Goal: Task Accomplishment & Management: Manage account settings

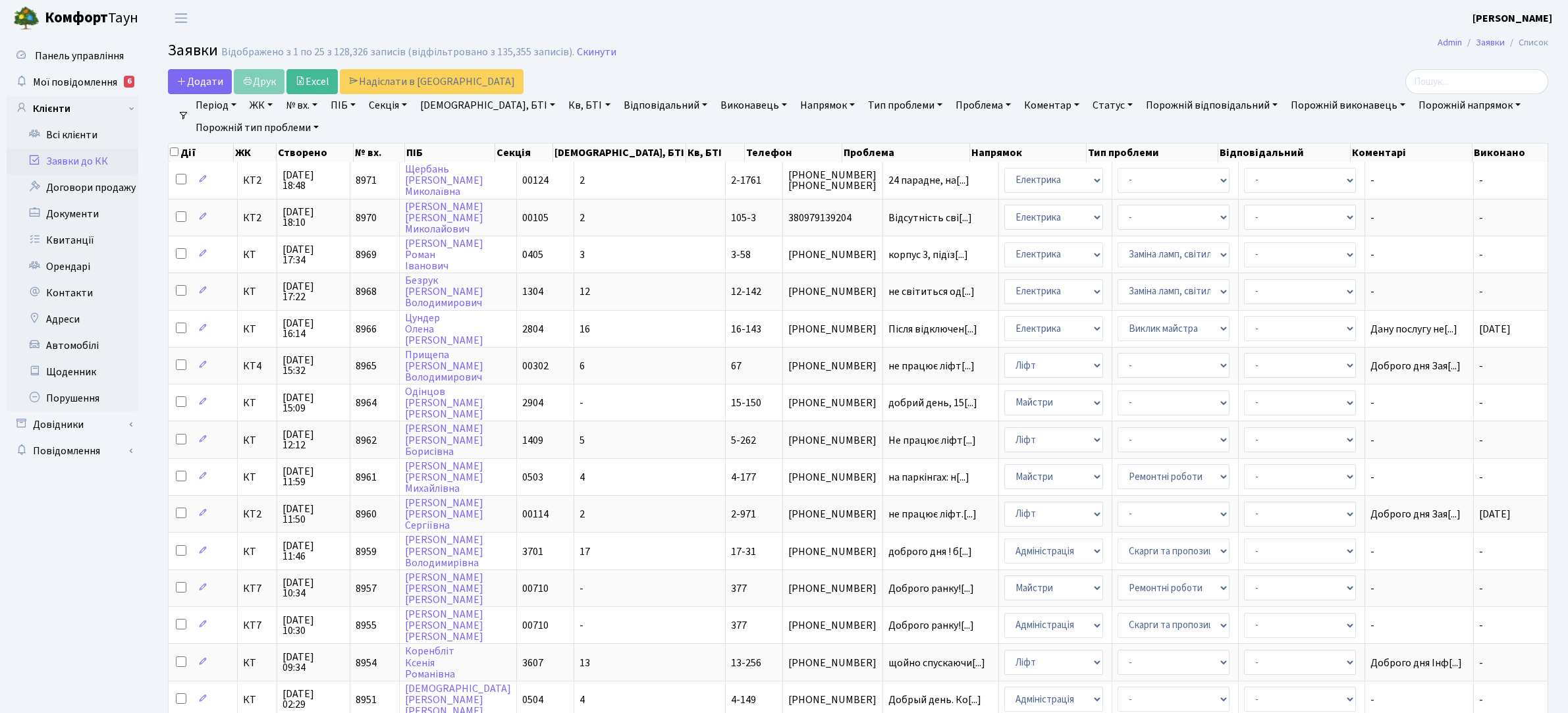
select select "25"
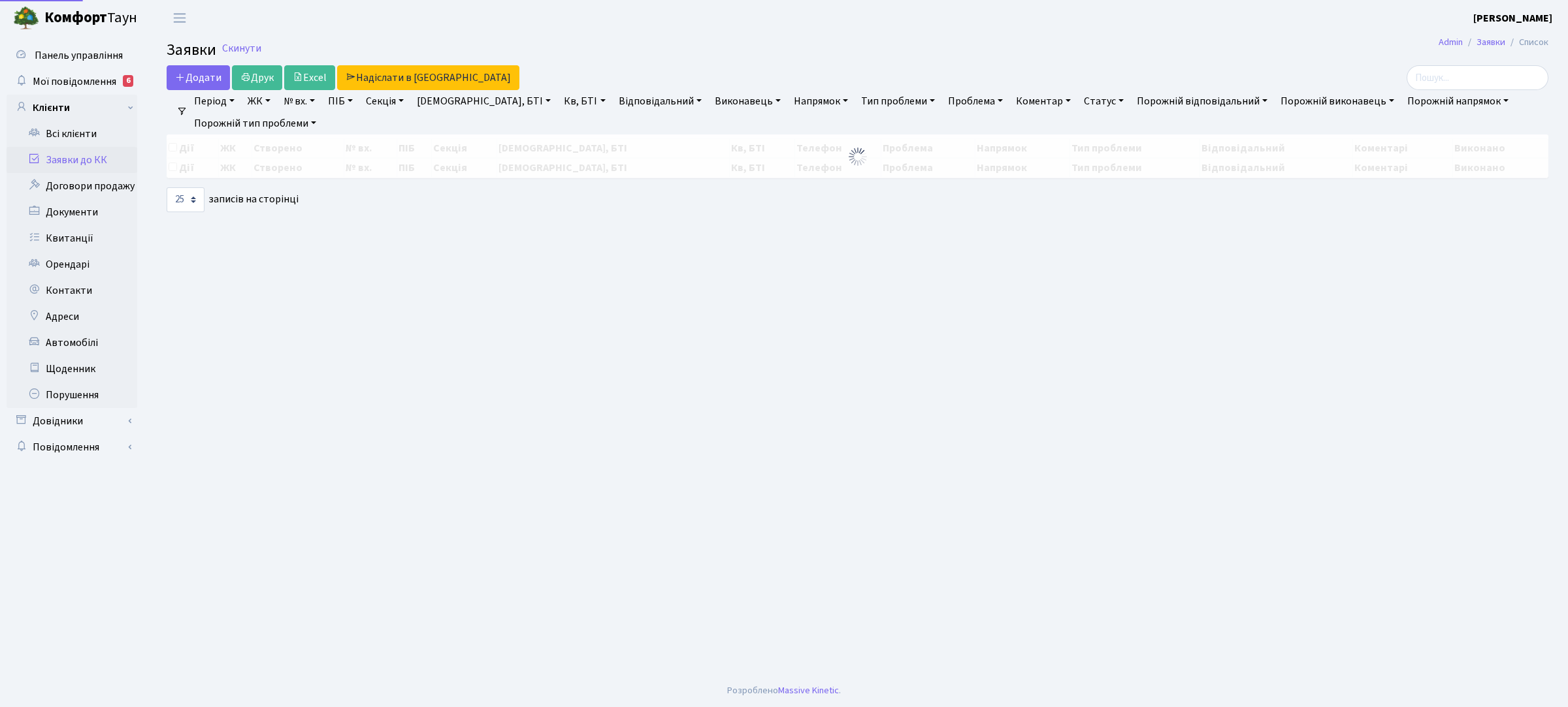
select select "25"
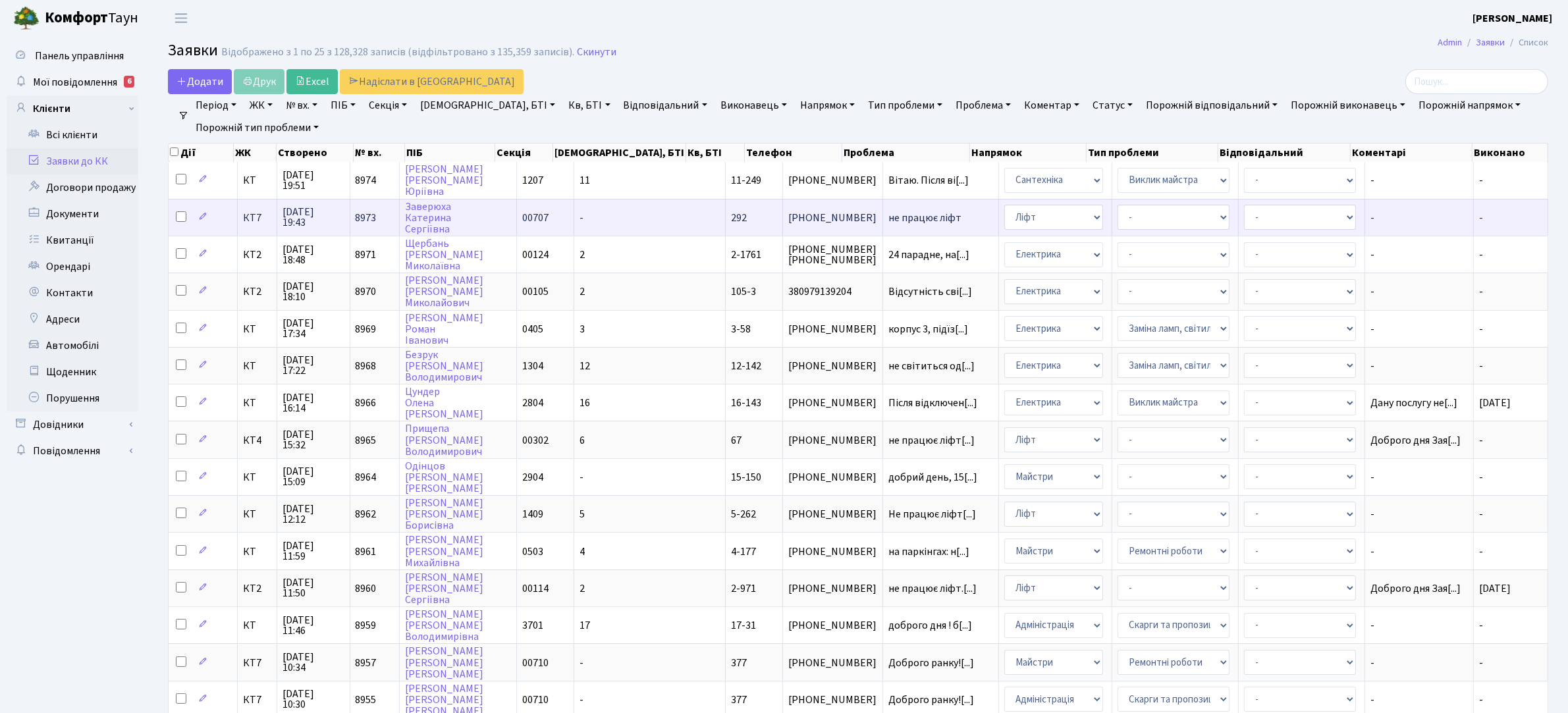
click at [889, 217] on span "не працює ліфт" at bounding box center [941, 218] width 105 height 11
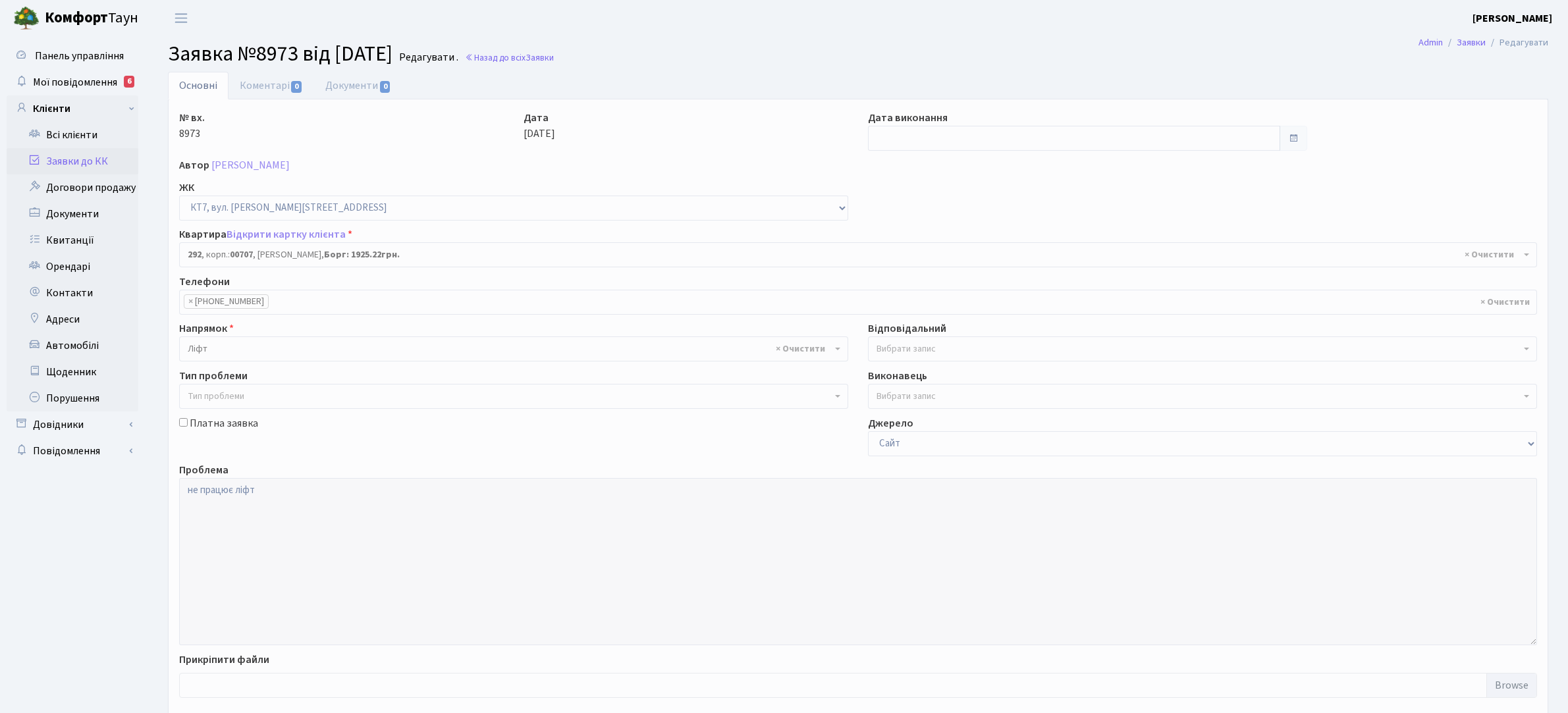
select select "18744"
click at [274, 83] on link "Коментарі 0" at bounding box center [271, 85] width 86 height 27
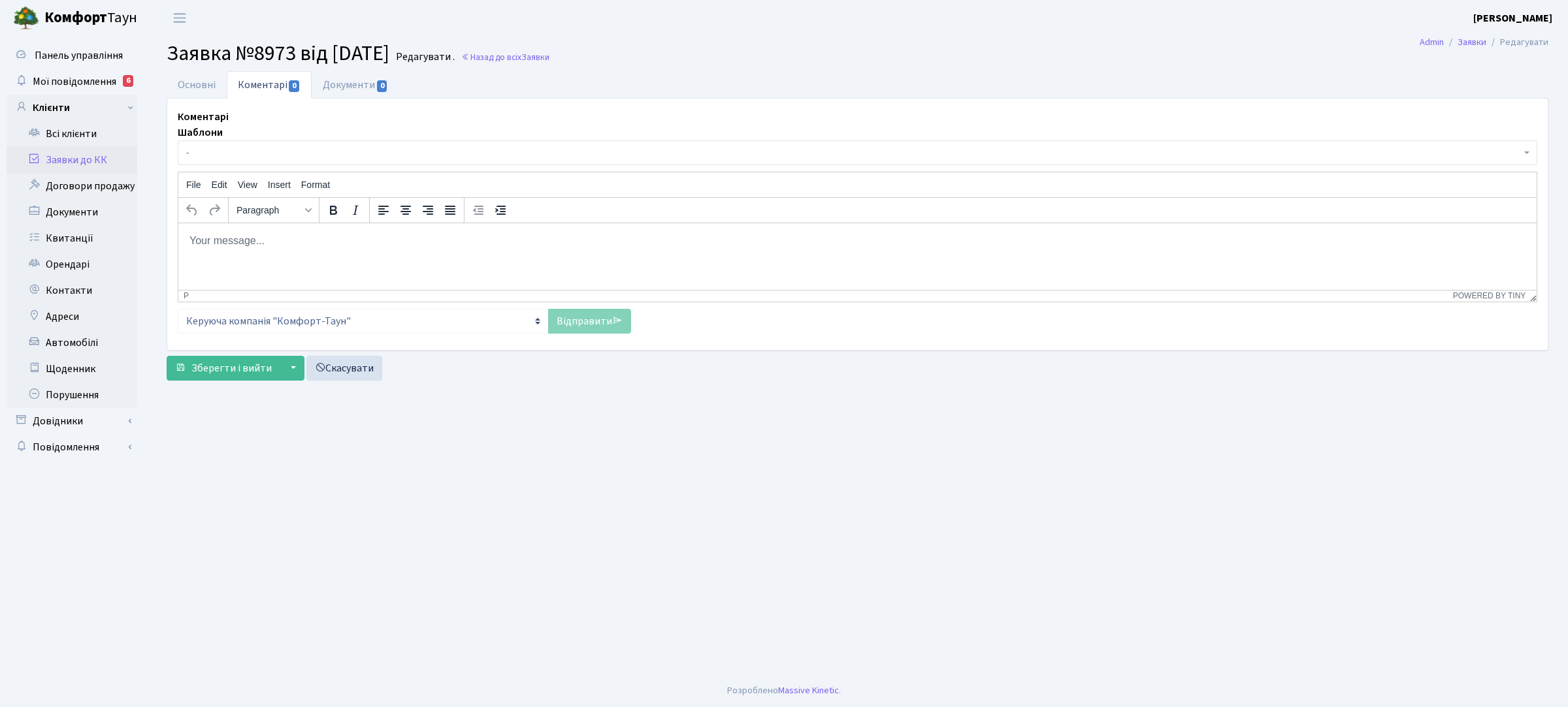
click at [328, 236] on p "Rich Text Area. Press ALT-0 for help." at bounding box center [857, 240] width 1337 height 14
click at [594, 313] on link "Відправити" at bounding box center [589, 321] width 83 height 24
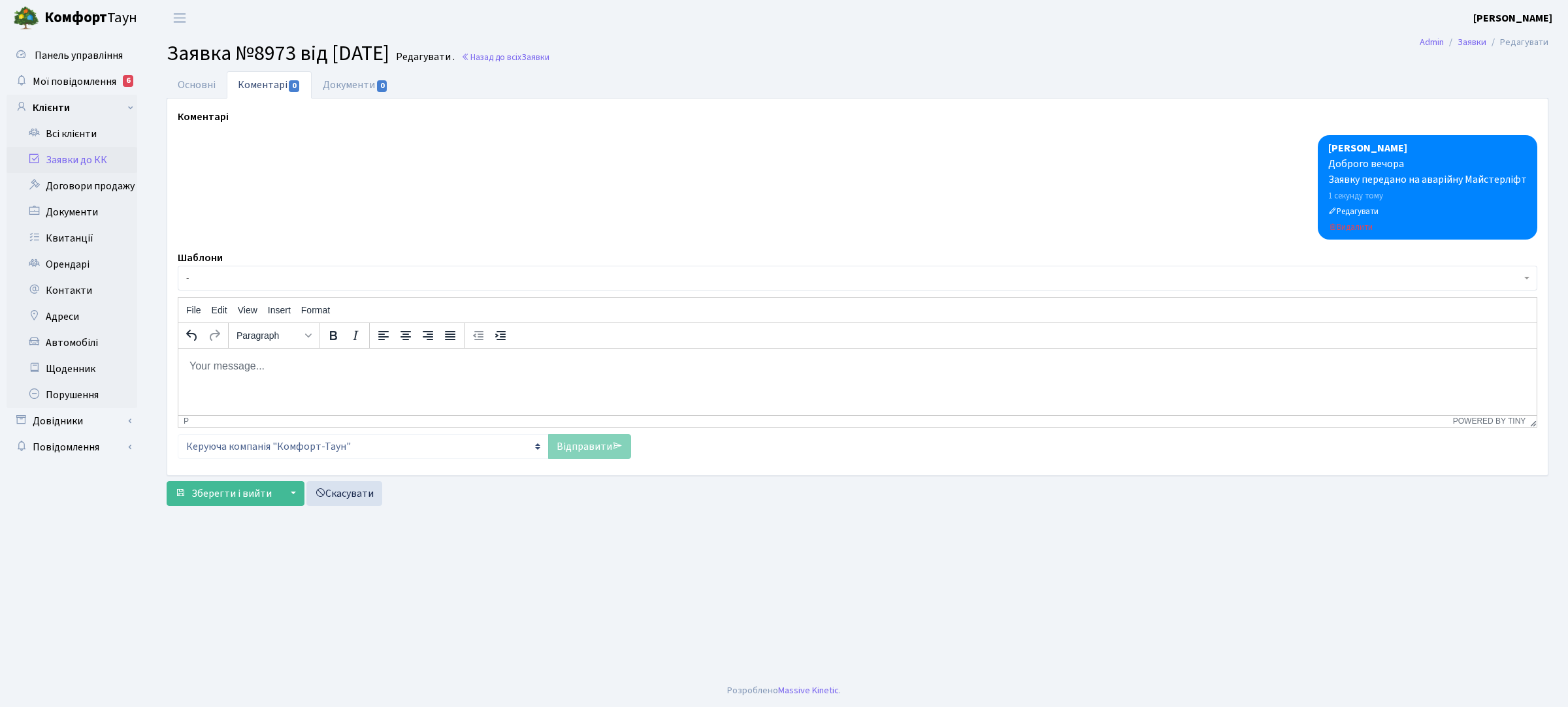
click at [88, 157] on link "Заявки до КК" at bounding box center [71, 160] width 130 height 26
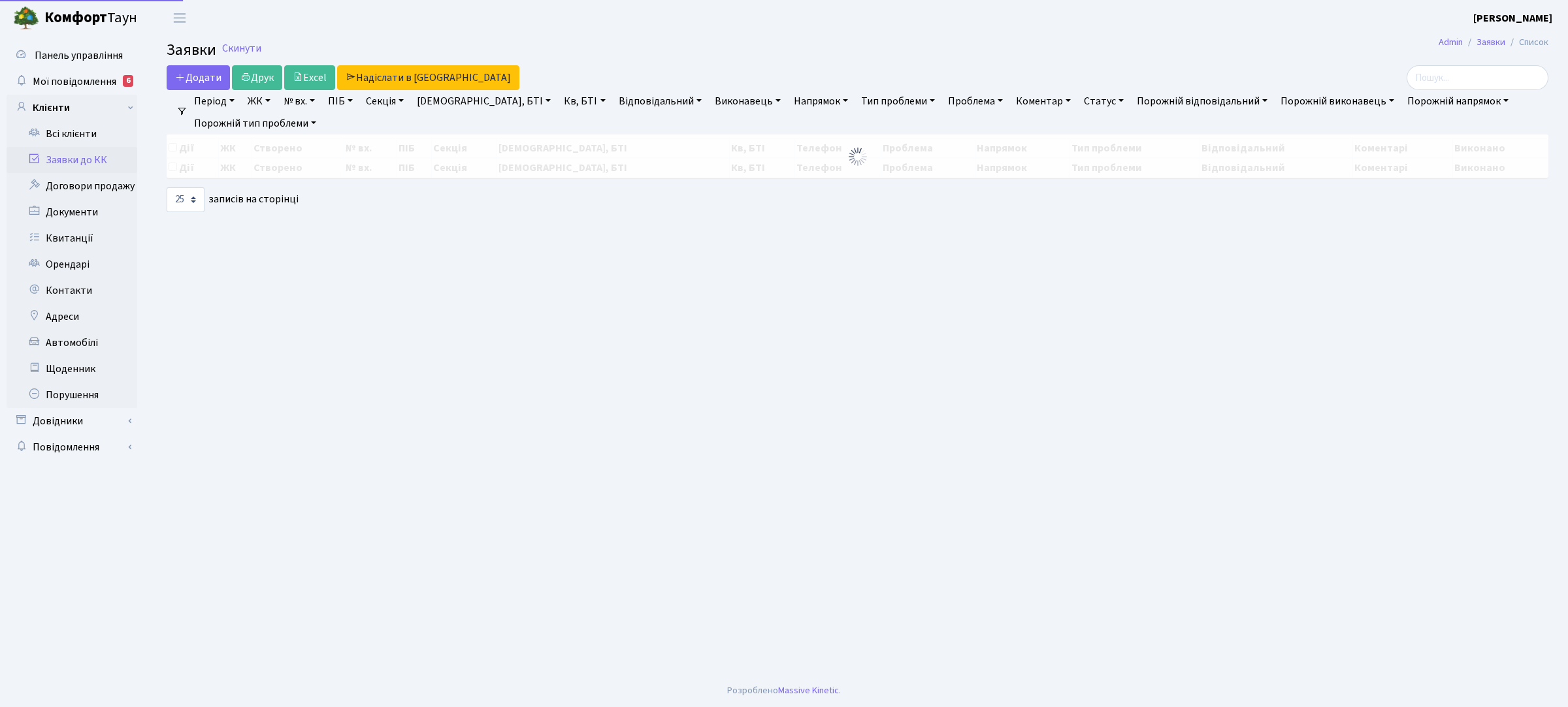
select select "25"
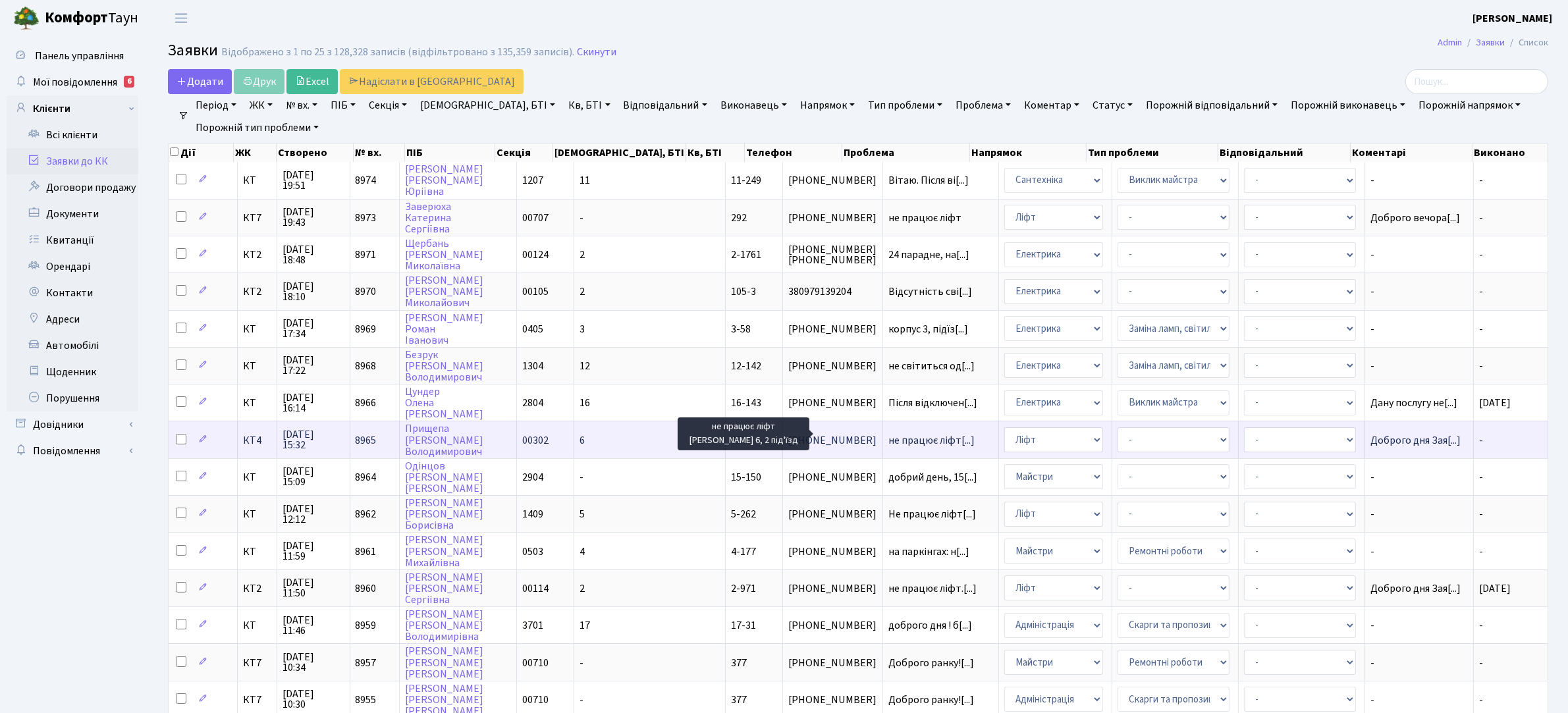
click at [893, 436] on span "не працює ліфт[...]" at bounding box center [932, 440] width 86 height 14
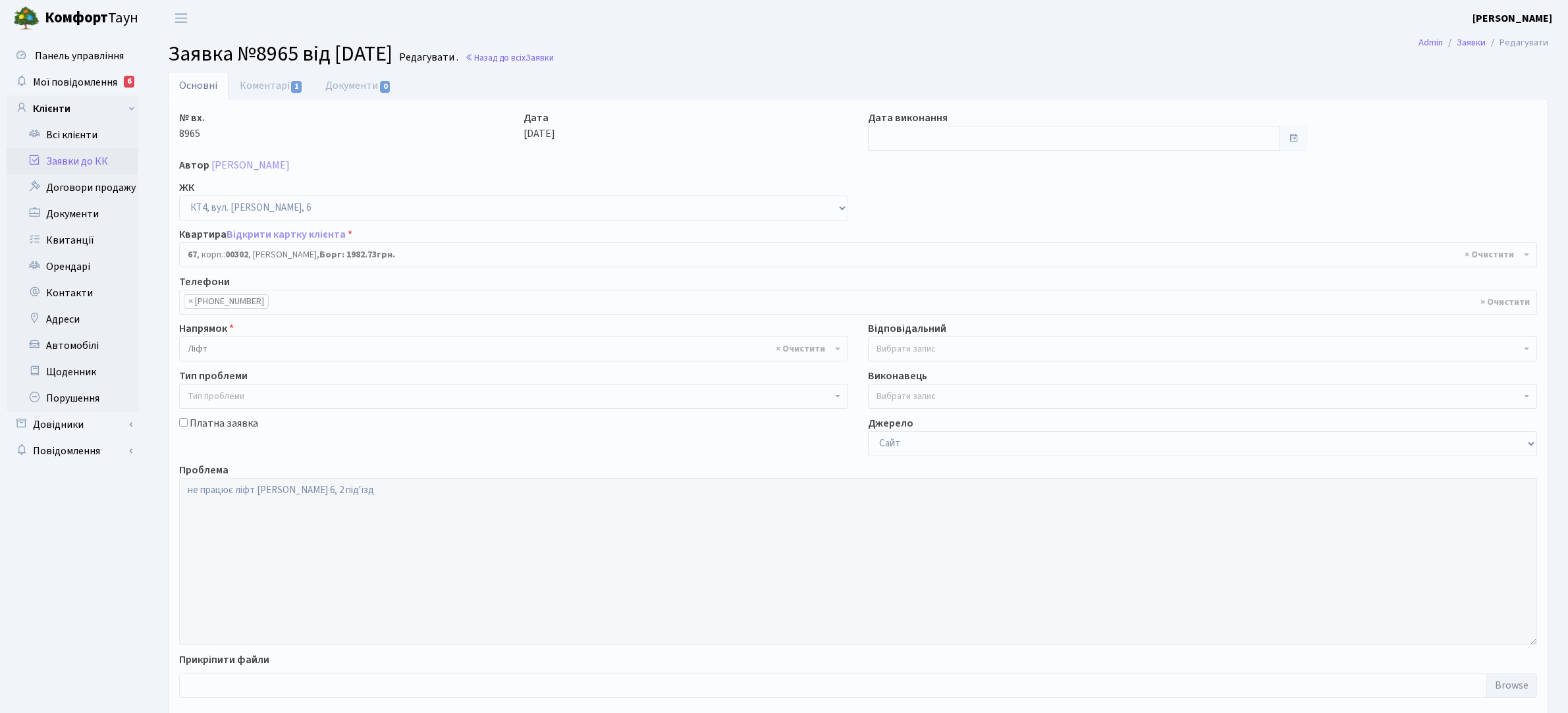
select select "16795"
click at [1001, 139] on input "text" at bounding box center [1073, 139] width 412 height 25
click at [997, 221] on td "12" at bounding box center [999, 225] width 19 height 19
type input "[DATE]"
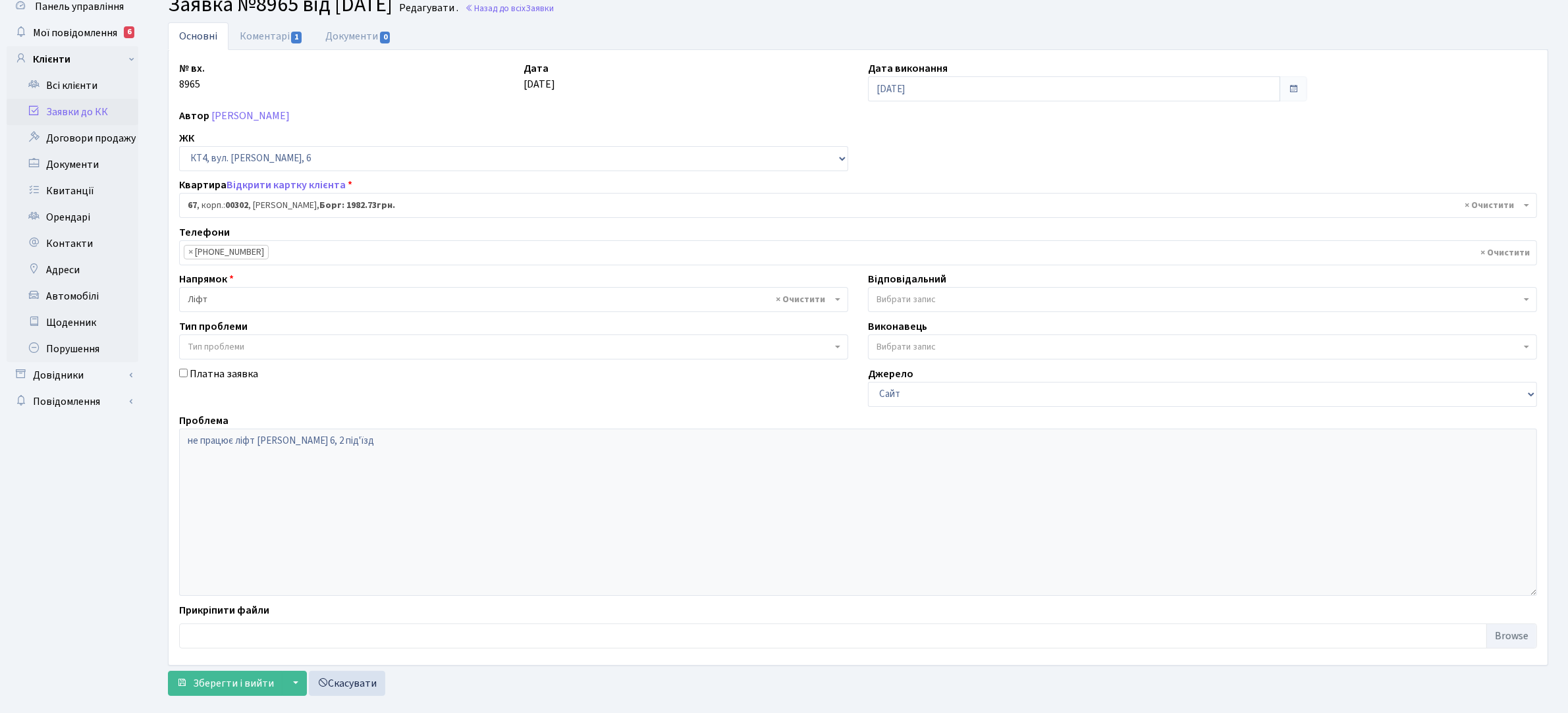
scroll to position [72, 0]
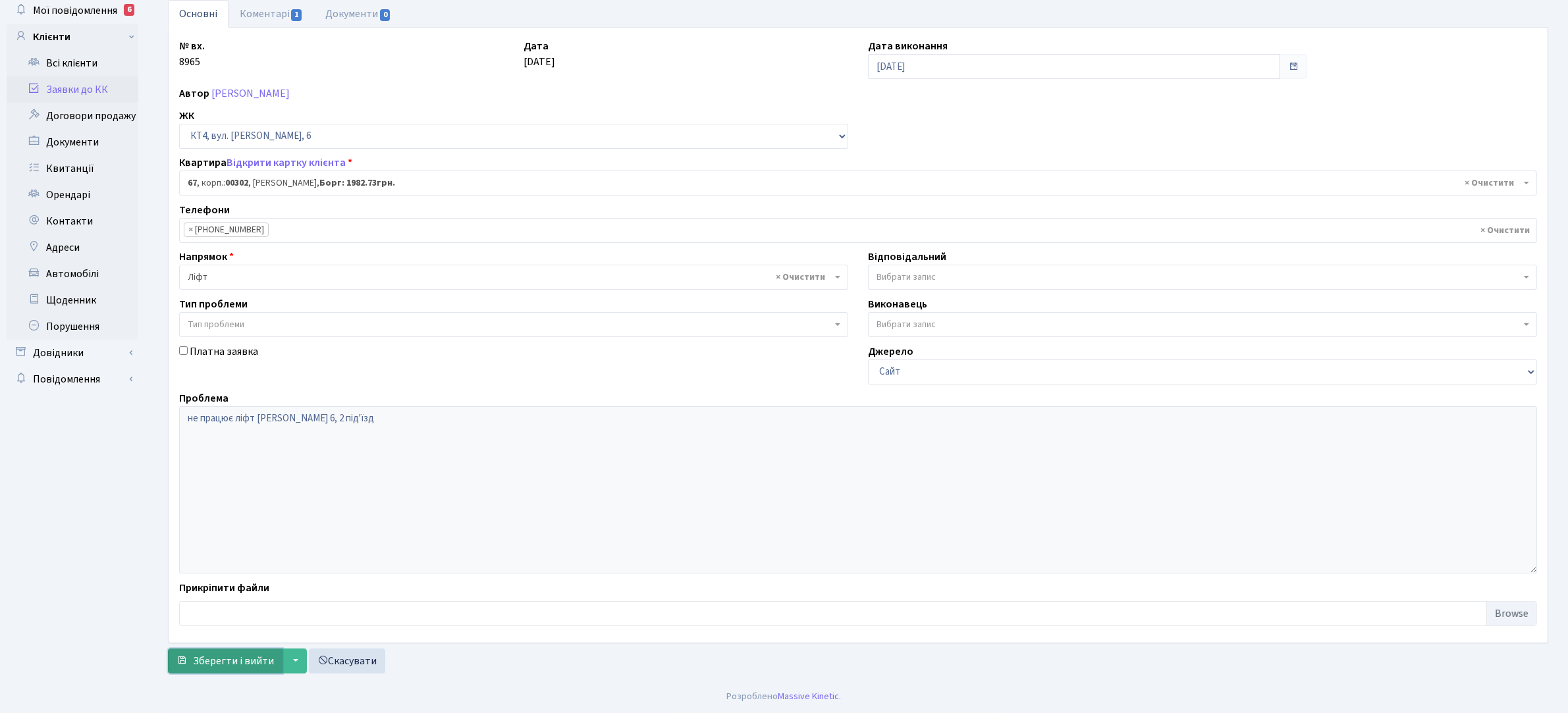
click at [247, 659] on span "Зберегти і вийти" at bounding box center [234, 661] width 81 height 14
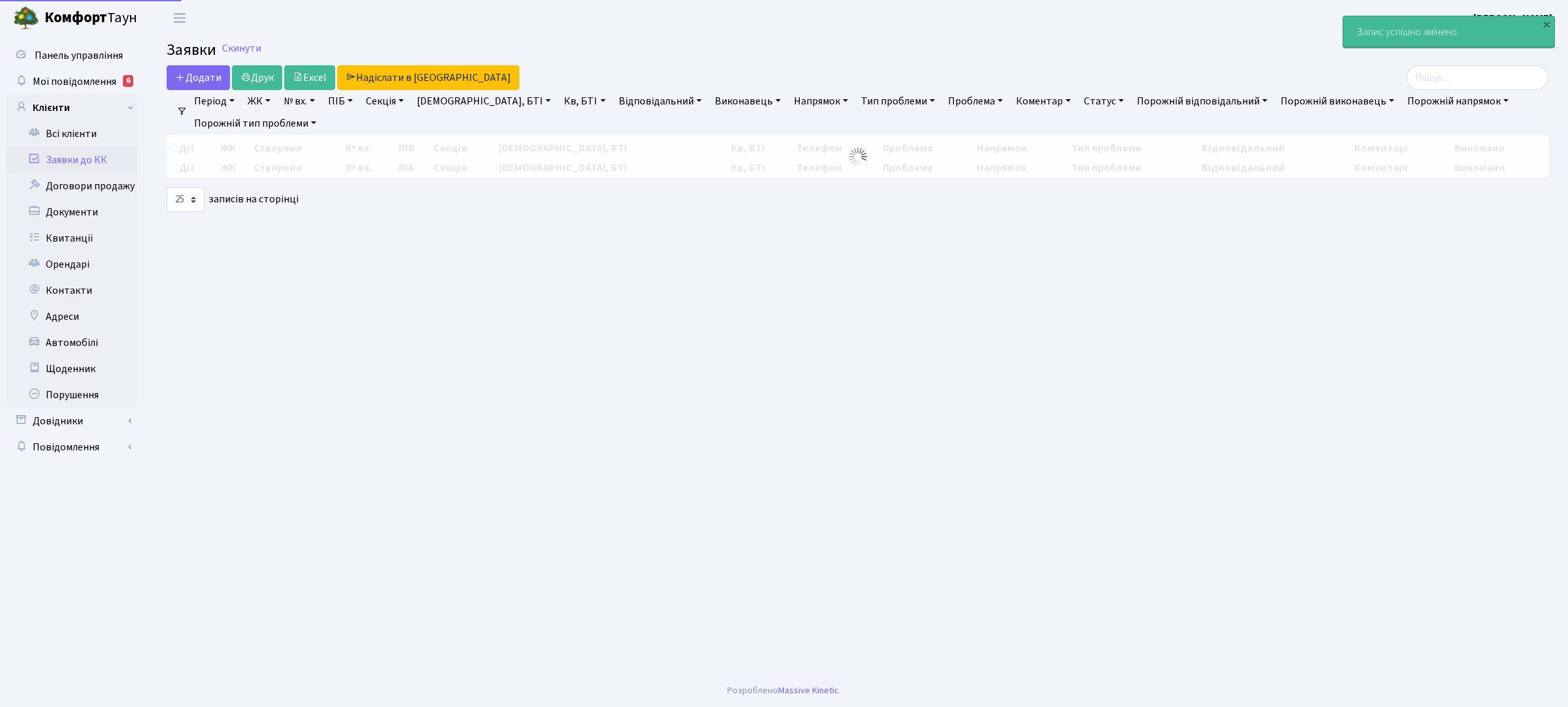
select select "25"
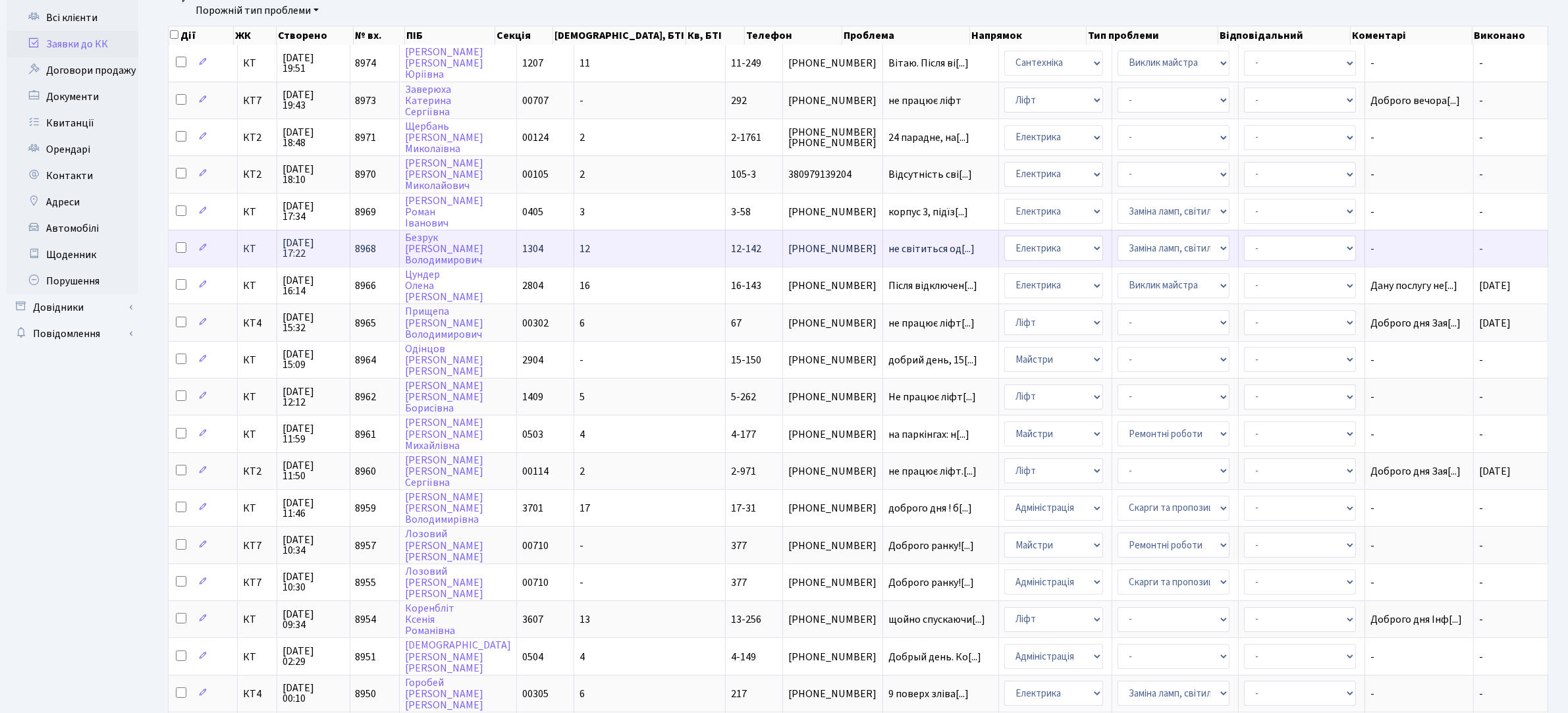
scroll to position [82, 0]
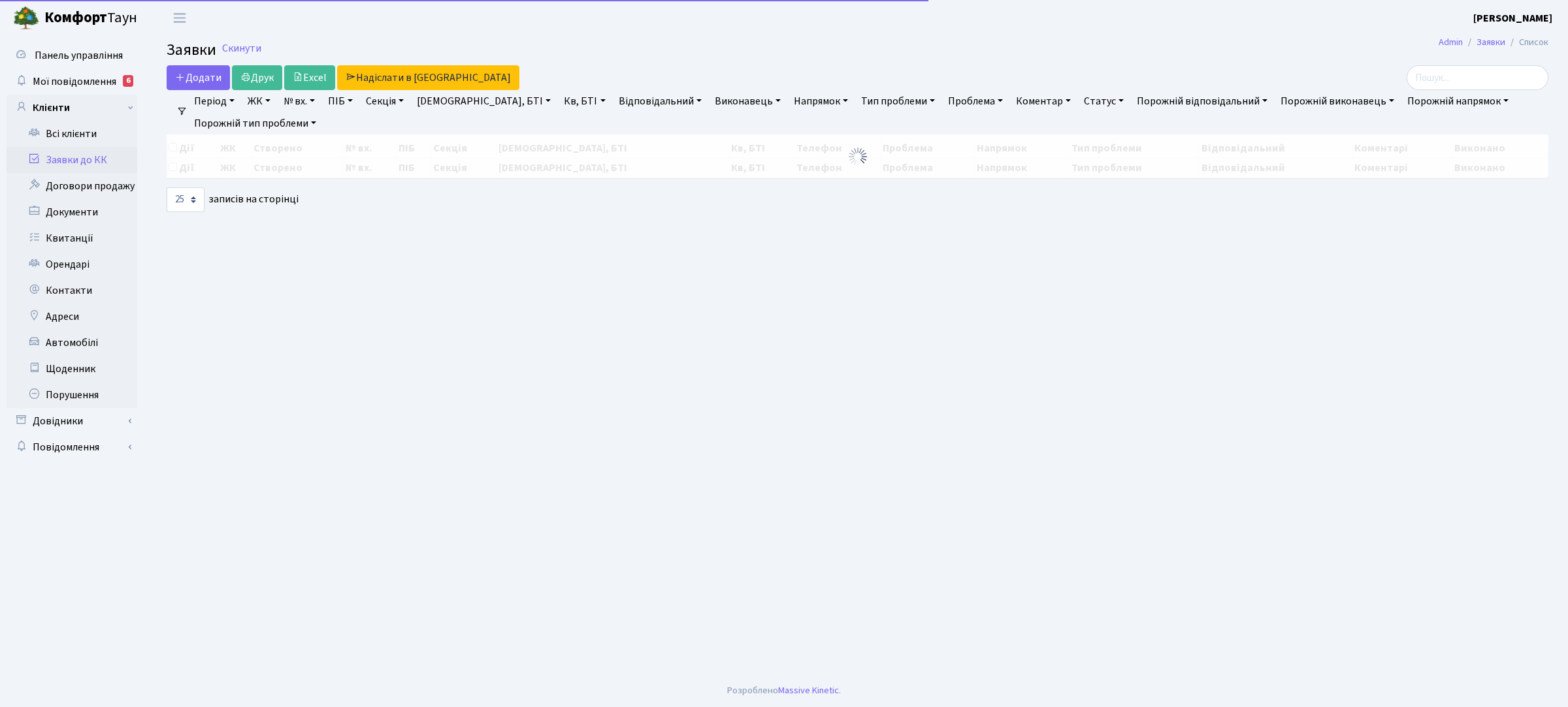
select select "25"
